Goal: Check status

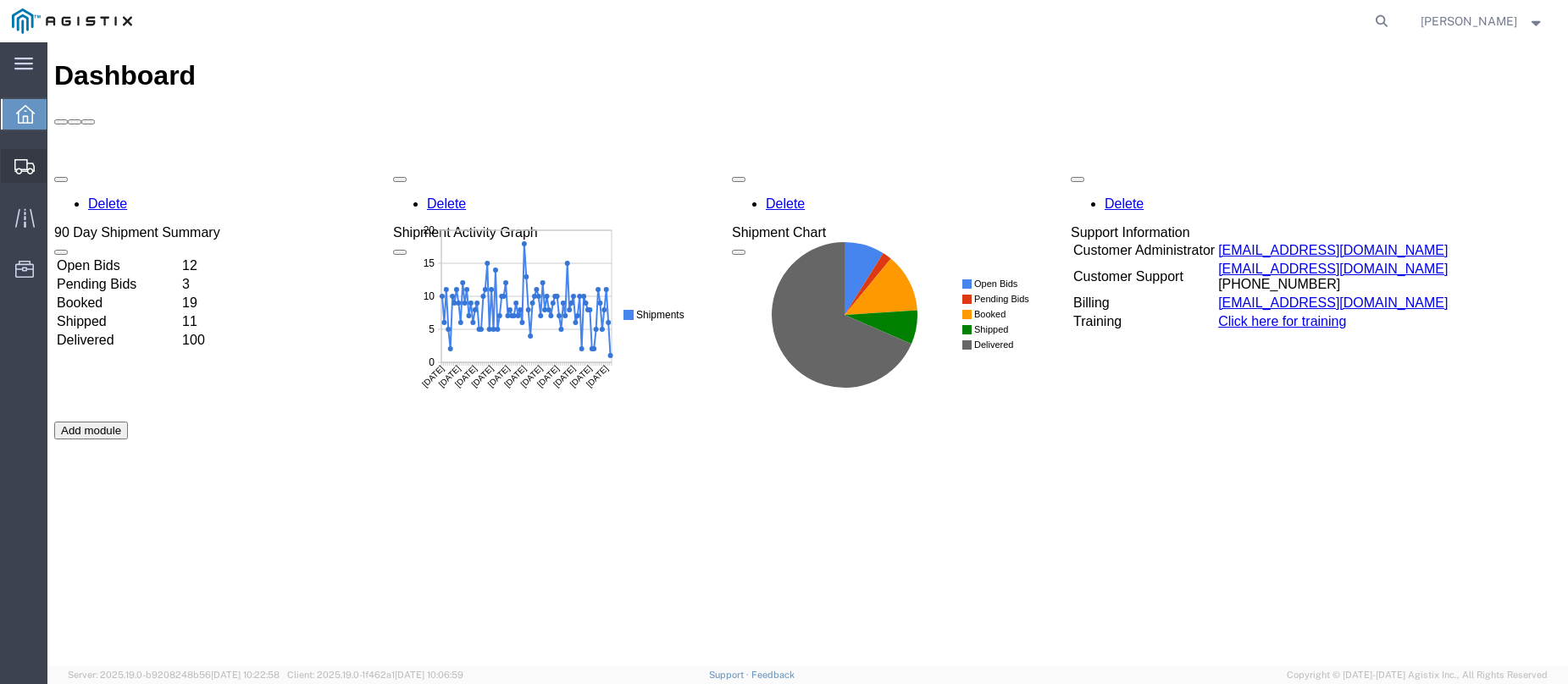
click at [30, 156] on div at bounding box center [25, 166] width 47 height 34
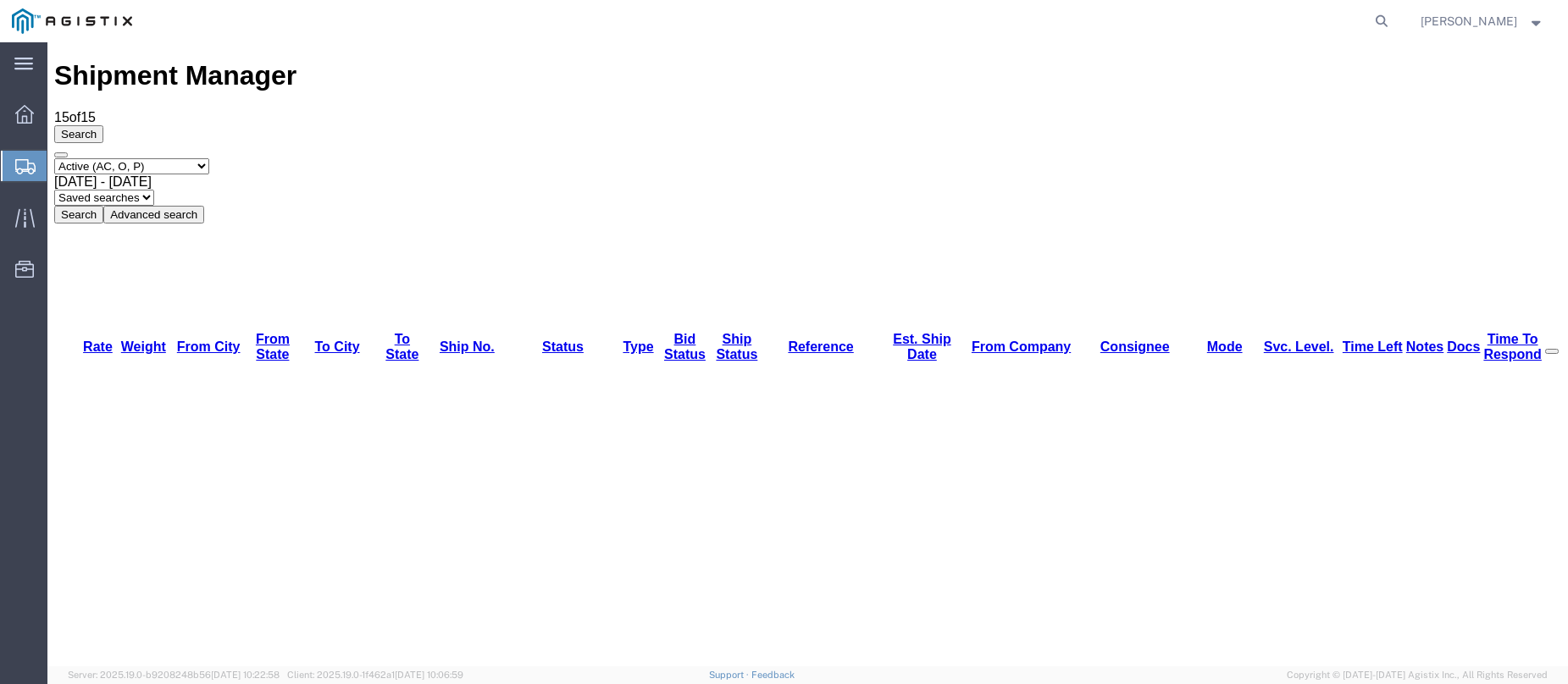
click at [28, 162] on icon at bounding box center [25, 166] width 20 height 15
